Goal: Transaction & Acquisition: Purchase product/service

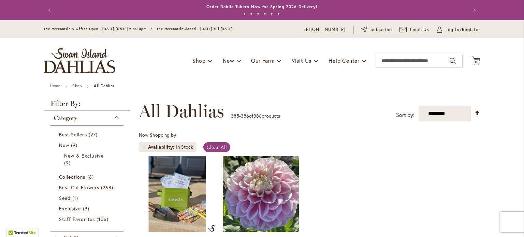
scroll to position [504, 0]
click at [475, 61] on span "11" at bounding box center [476, 62] width 3 height 4
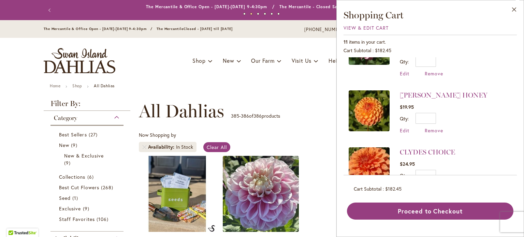
click at [431, 184] on span "Remove" at bounding box center [434, 187] width 18 height 6
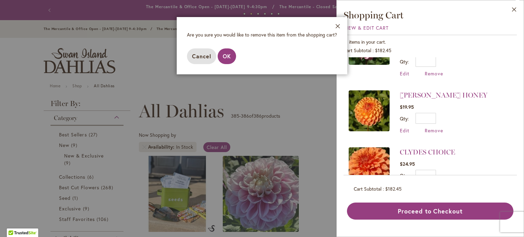
drag, startPoint x: 205, startPoint y: 58, endPoint x: 215, endPoint y: 60, distance: 10.2
click at [209, 59] on span "Cancel" at bounding box center [201, 56] width 19 height 7
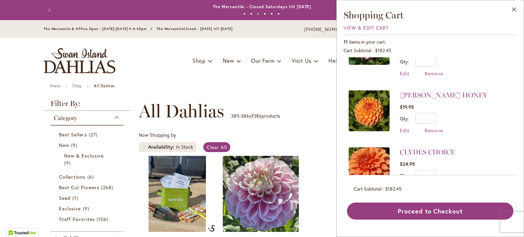
click at [433, 184] on span "Remove" at bounding box center [434, 187] width 18 height 6
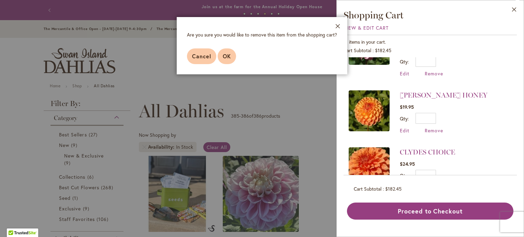
click at [229, 60] on span "OK" at bounding box center [227, 56] width 8 height 7
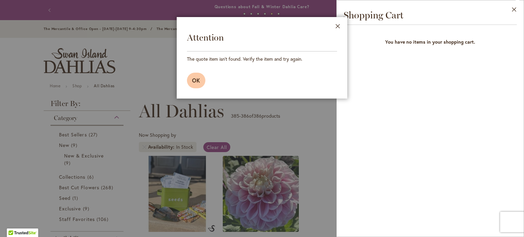
click at [200, 82] on span "OK" at bounding box center [196, 80] width 8 height 7
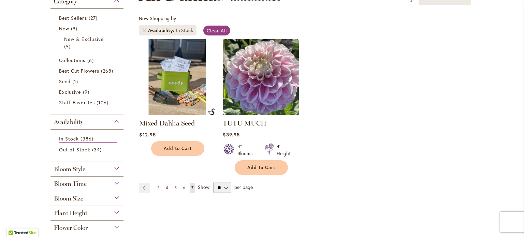
scroll to position [171, 0]
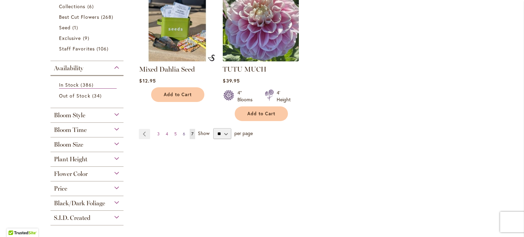
click at [183, 134] on span "6" at bounding box center [184, 133] width 2 height 5
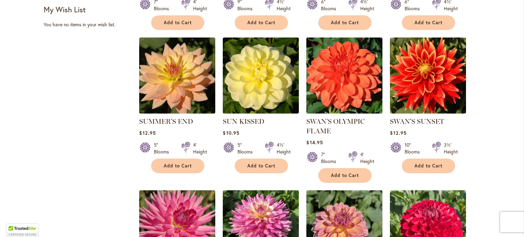
scroll to position [413, 0]
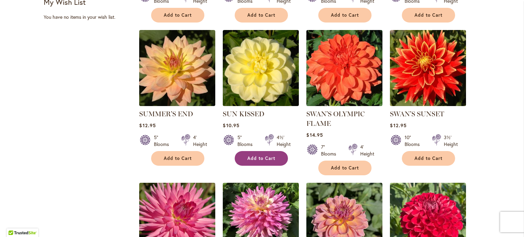
click at [259, 156] on span "Add to Cart" at bounding box center [261, 159] width 28 height 6
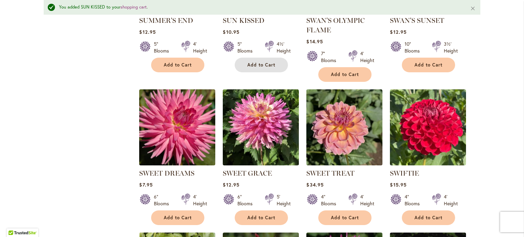
scroll to position [567, 0]
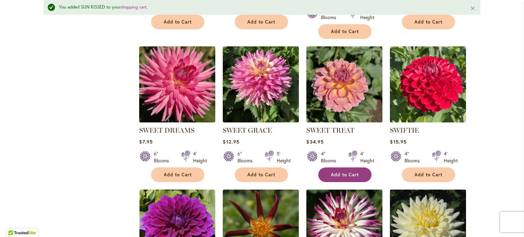
click at [337, 173] on span "Add to Cart" at bounding box center [345, 175] width 28 height 6
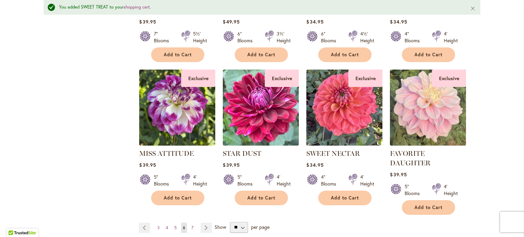
scroll to position [2307, 0]
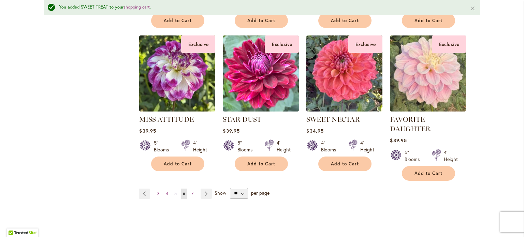
click at [174, 191] on span "5" at bounding box center [175, 193] width 2 height 5
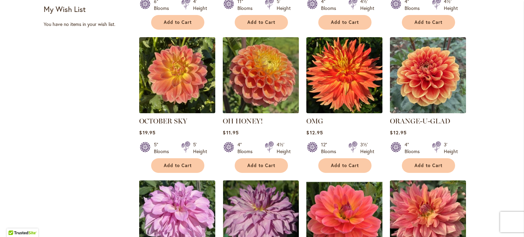
scroll to position [409, 0]
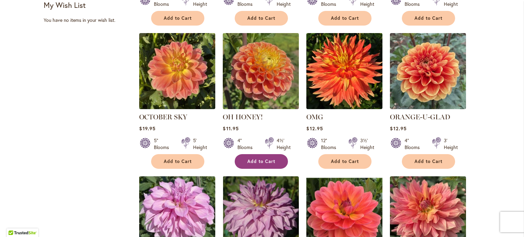
click at [253, 154] on button "Add to Cart" at bounding box center [261, 161] width 53 height 15
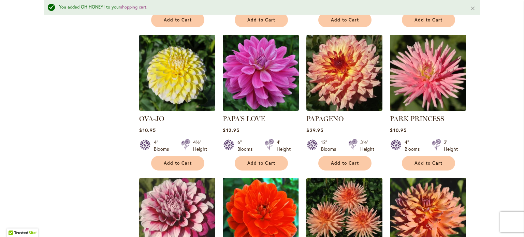
scroll to position [734, 0]
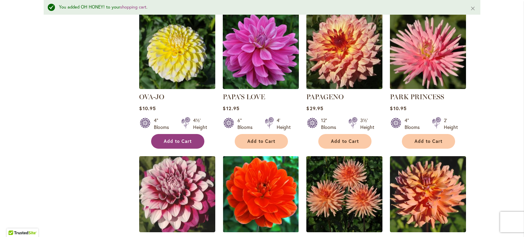
click at [172, 140] on span "Add to Cart" at bounding box center [178, 142] width 28 height 6
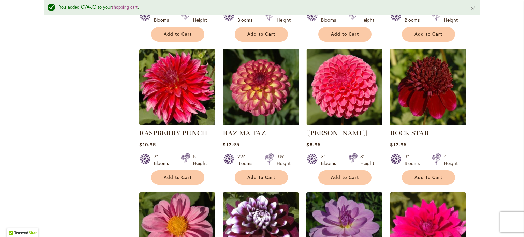
scroll to position [1758, 0]
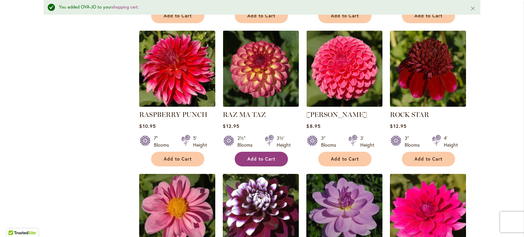
click at [257, 152] on button "Add to Cart" at bounding box center [261, 159] width 53 height 15
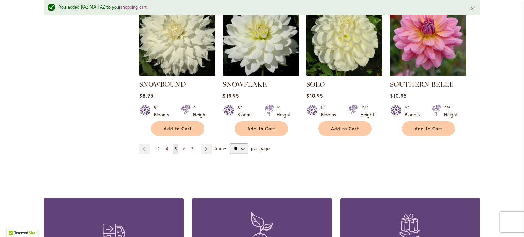
scroll to position [2372, 0]
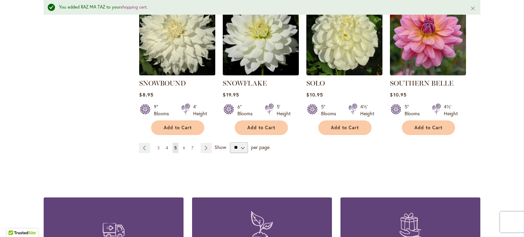
click at [166, 145] on span "4" at bounding box center [167, 147] width 2 height 5
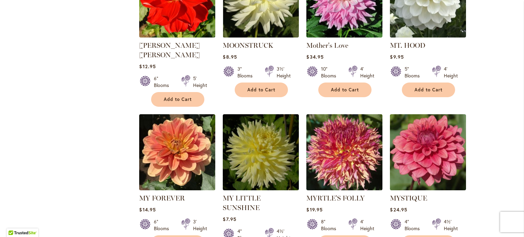
scroll to position [2252, 0]
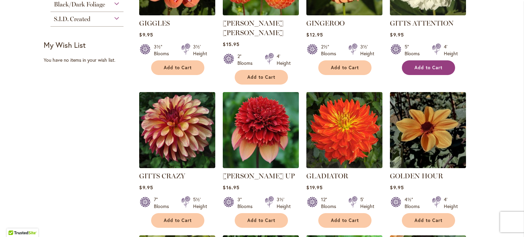
scroll to position [375, 0]
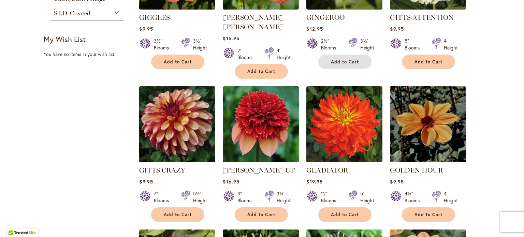
click at [339, 61] on span "Add to Cart" at bounding box center [345, 62] width 28 height 6
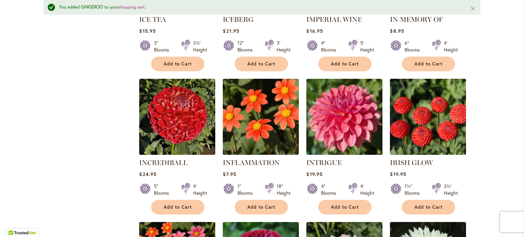
scroll to position [1894, 0]
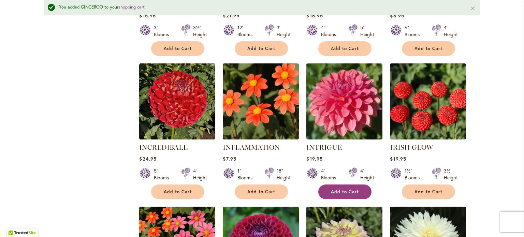
click at [338, 189] on span "Add to Cart" at bounding box center [345, 192] width 28 height 6
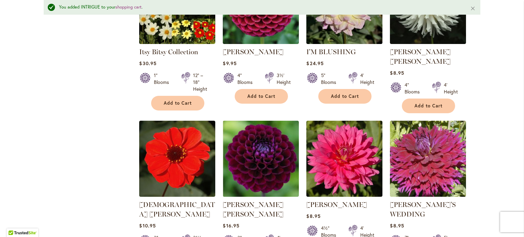
scroll to position [2372, 0]
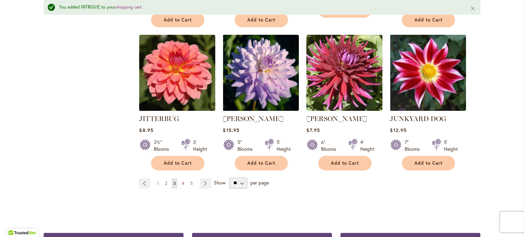
click at [165, 181] on span "2" at bounding box center [166, 183] width 2 height 5
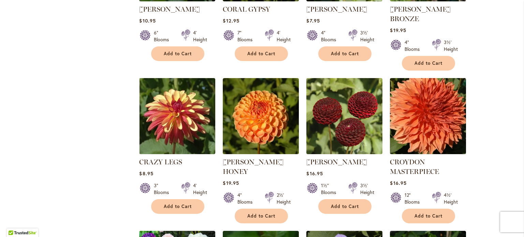
scroll to position [525, 0]
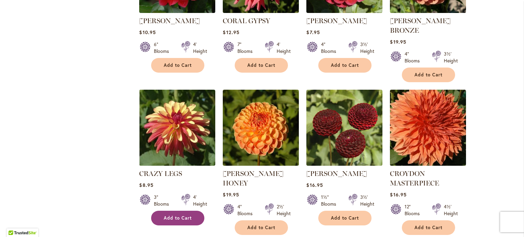
click at [176, 215] on span "Add to Cart" at bounding box center [178, 218] width 28 height 6
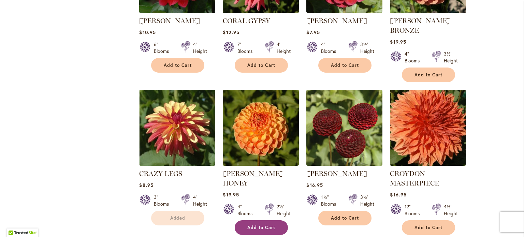
click at [262, 225] on span "Add to Cart" at bounding box center [261, 228] width 28 height 6
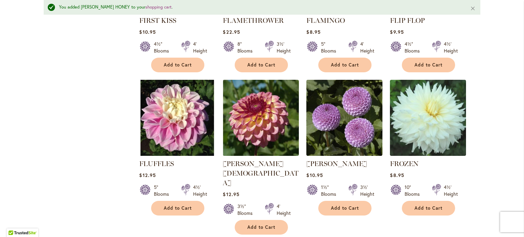
scroll to position [2215, 0]
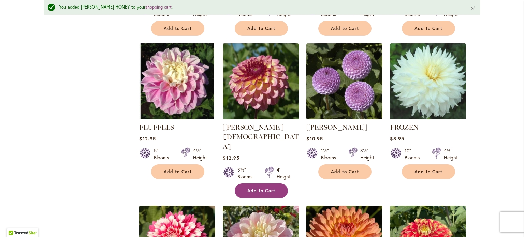
click at [250, 188] on span "Add to Cart" at bounding box center [261, 191] width 28 height 6
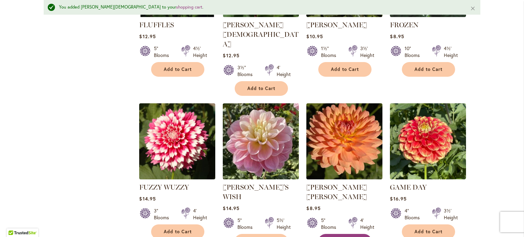
click at [331, 237] on span "Add to Cart" at bounding box center [345, 242] width 28 height 6
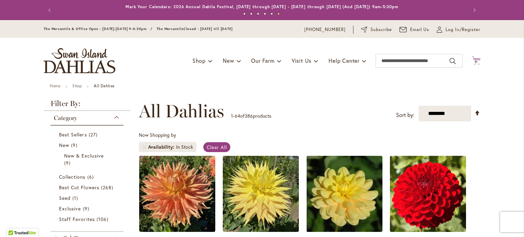
click at [475, 61] on span "11" at bounding box center [476, 62] width 3 height 4
